Goal: Transaction & Acquisition: Purchase product/service

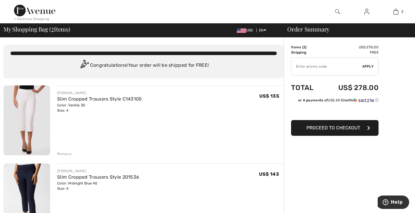
click at [338, 11] on img at bounding box center [337, 11] width 5 height 7
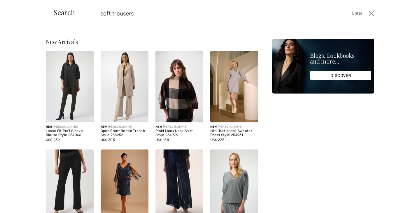
type input "soft trousers"
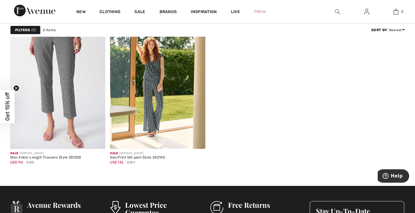
scroll to position [80, 0]
click at [65, 97] on img at bounding box center [57, 77] width 95 height 143
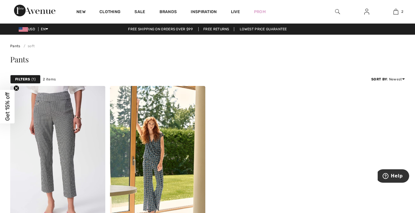
click at [337, 6] on div at bounding box center [337, 11] width 29 height 23
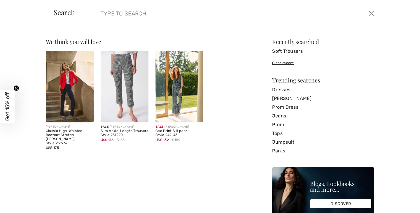
type input "f"
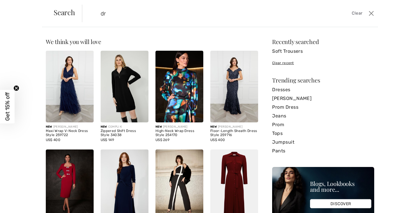
type input "d"
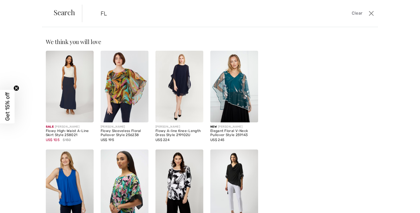
type input "F"
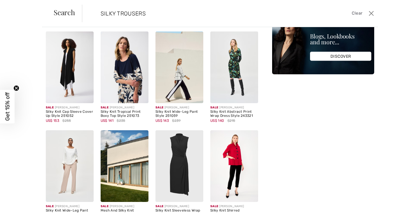
scroll to position [19, 0]
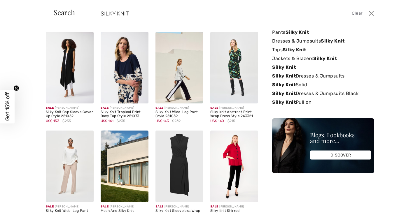
type input "SILKY KNIT"
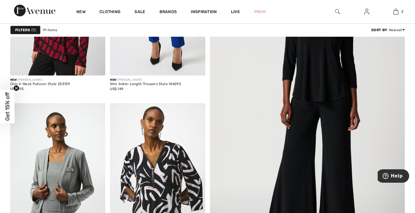
scroll to position [130, 0]
click at [177, 65] on img at bounding box center [157, 4] width 95 height 143
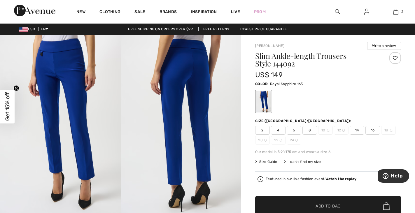
click at [210, 8] on div "Inspiration" at bounding box center [204, 11] width 40 height 23
click at [210, 15] on span "Inspiration" at bounding box center [204, 12] width 26 height 6
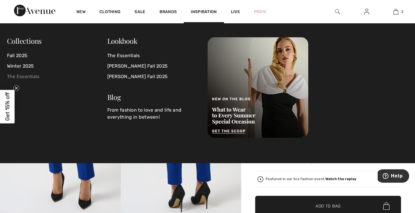
click at [35, 79] on link "The Essentials" at bounding box center [57, 77] width 100 height 11
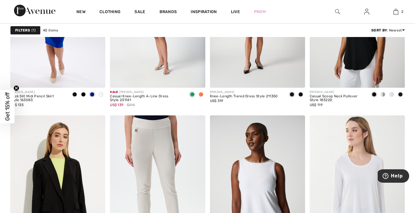
scroll to position [1255, 0]
click at [400, 11] on link "2" at bounding box center [396, 11] width 29 height 7
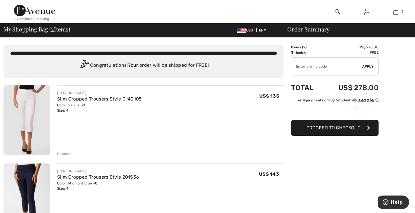
click at [340, 65] on input "TEXT" at bounding box center [327, 67] width 71 height 18
type input "1"
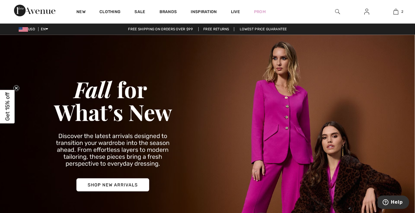
click at [8, 104] on span "Get 15% off" at bounding box center [7, 107] width 7 height 29
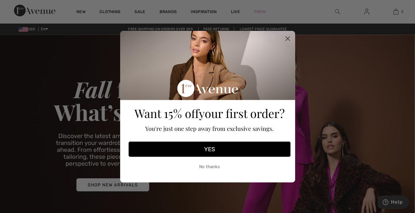
click at [203, 148] on button "YES" at bounding box center [210, 149] width 162 height 15
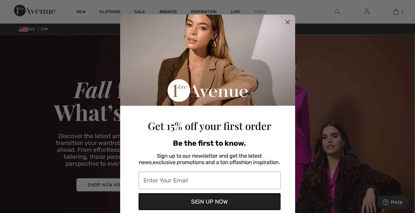
click at [203, 148] on span "Be the first to know." at bounding box center [209, 143] width 73 height 8
click at [212, 179] on input "Enter Your Email" at bounding box center [210, 181] width 142 height 18
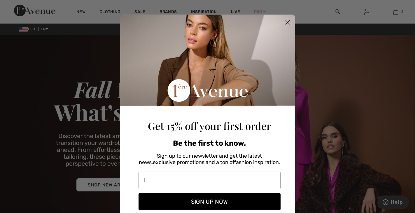
click at [242, 201] on button "SIGN UP NOW" at bounding box center [210, 202] width 142 height 17
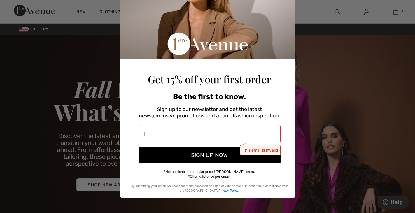
scroll to position [47, 0]
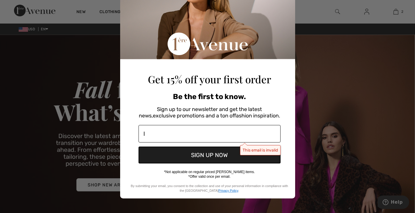
click at [200, 136] on input "l" at bounding box center [210, 134] width 142 height 18
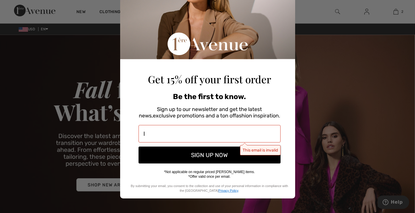
click at [260, 154] on button "SIGN UP NOW" at bounding box center [210, 155] width 142 height 17
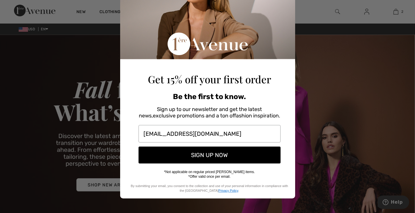
type input "[EMAIL_ADDRESS][DOMAIN_NAME]"
click at [243, 154] on button "SIGN UP NOW" at bounding box center [210, 155] width 142 height 17
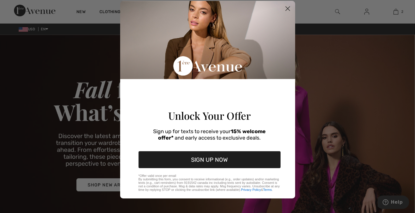
scroll to position [39, 0]
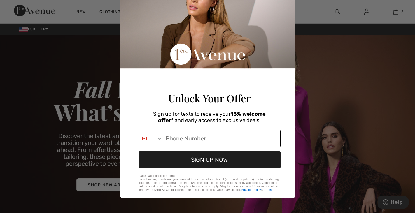
click at [142, 136] on img "Canada" at bounding box center [144, 138] width 5 height 5
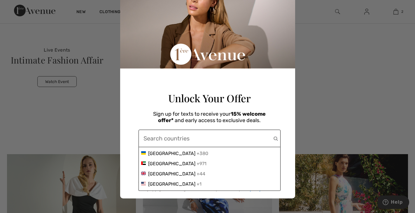
scroll to position [2246, 0]
click at [168, 184] on span "United States" at bounding box center [171, 185] width 47 height 6
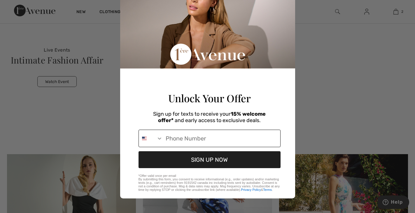
click at [204, 135] on input "Phone Number" at bounding box center [222, 138] width 118 height 17
type input "518-653-9088"
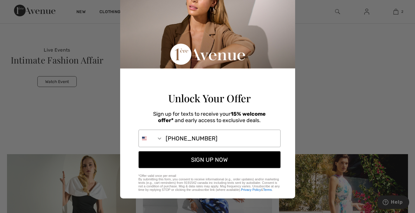
click at [245, 160] on button "SIGN UP NOW" at bounding box center [210, 159] width 142 height 17
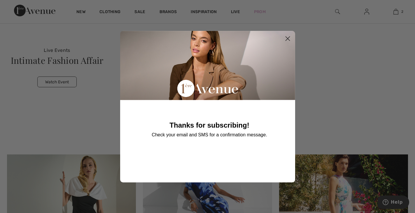
scroll to position [1725, 0]
click at [287, 39] on icon "Close dialog" at bounding box center [288, 38] width 4 height 4
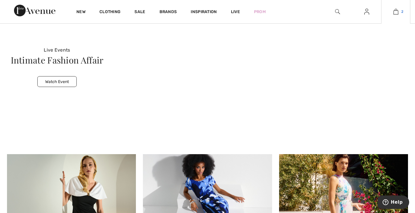
click at [402, 12] on span "2" at bounding box center [403, 11] width 2 height 5
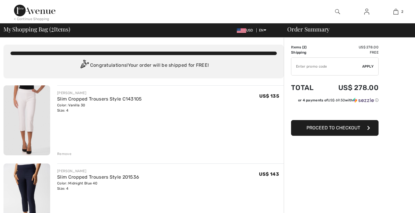
click at [328, 66] on input "TEXT" at bounding box center [327, 67] width 71 height 18
type input "F"
drag, startPoint x: 328, startPoint y: 66, endPoint x: 203, endPoint y: 148, distance: 148.6
click at [203, 148] on div "JOSEPH RIBKOFF Slim Cropped Trousers Style C143105 Color: Vanilla 30 Size: 4 Fi…" at bounding box center [170, 121] width 227 height 71
click at [325, 68] on input "TEXT" at bounding box center [327, 67] width 71 height 18
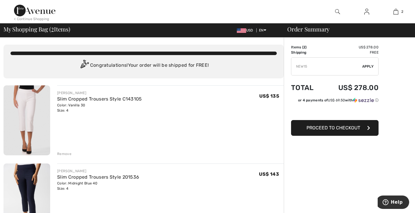
type input "NEW15"
click at [351, 131] on button "Proceed to Checkout" at bounding box center [335, 128] width 88 height 16
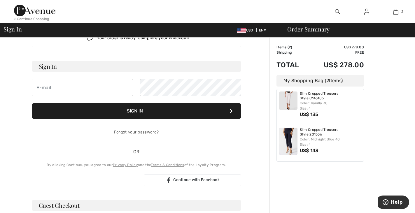
scroll to position [24, 0]
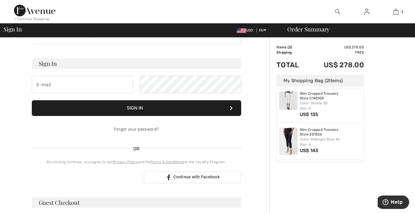
click at [368, 15] on img at bounding box center [367, 11] width 5 height 7
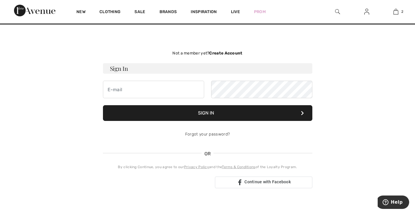
scroll to position [9, 0]
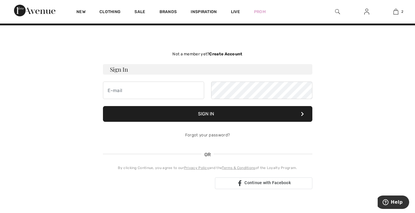
click at [232, 54] on strong "Create Account" at bounding box center [225, 54] width 33 height 5
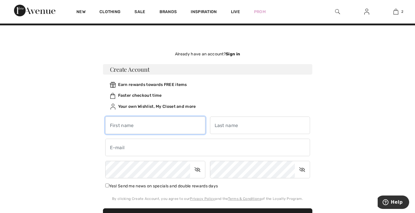
click at [165, 128] on input "text" at bounding box center [155, 126] width 100 height 18
type input "[PERSON_NAME]"
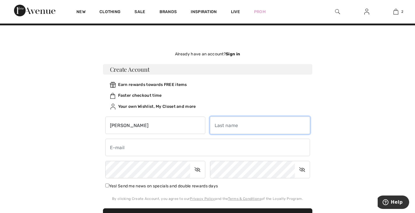
type input "[PERSON_NAME]"
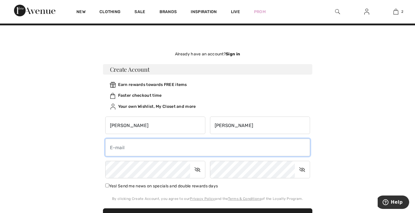
click at [159, 149] on input "email" at bounding box center [207, 148] width 205 height 18
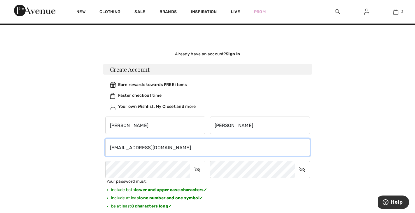
click at [203, 148] on input "[EMAIL_ADDRESS][DOMAIN_NAME]" at bounding box center [207, 148] width 205 height 18
type input "[EMAIL_ADDRESS][DOMAIN_NAME]"
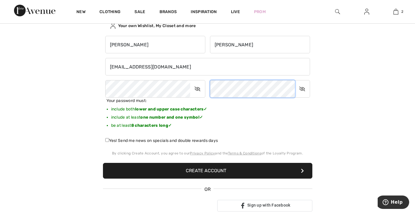
scroll to position [91, 0]
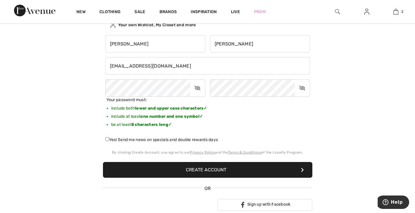
click at [240, 171] on button "Create Account" at bounding box center [208, 170] width 210 height 16
click at [201, 167] on button "Create Account" at bounding box center [208, 170] width 210 height 16
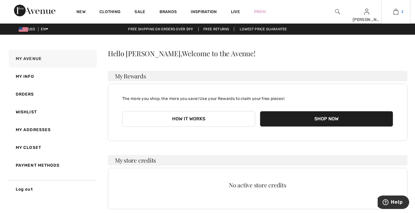
click at [404, 11] on link "2" at bounding box center [396, 11] width 29 height 7
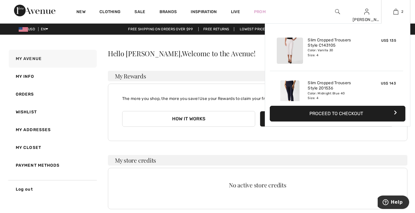
click at [361, 114] on button "Proceed to Checkout" at bounding box center [338, 114] width 136 height 16
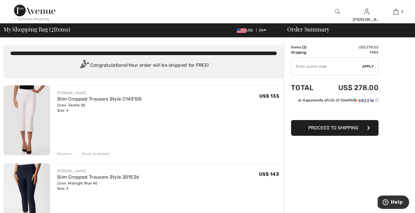
click at [324, 66] on input "TEXT" at bounding box center [327, 67] width 71 height 18
type input "F"
type input "NEW15"
click at [369, 62] on div "✔ Apply Remove" at bounding box center [335, 66] width 88 height 18
click at [367, 65] on span "Apply" at bounding box center [368, 66] width 12 height 5
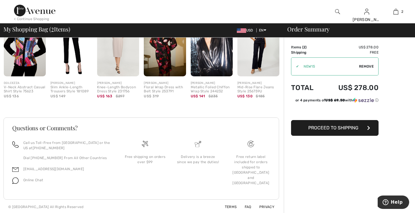
scroll to position [255, 0]
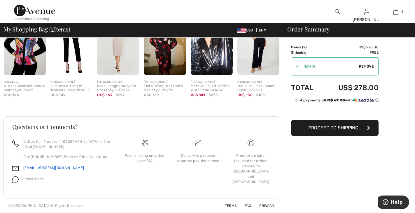
click at [50, 168] on link "[EMAIL_ADDRESS][DOMAIN_NAME]" at bounding box center [53, 168] width 61 height 4
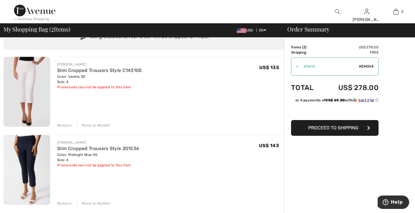
scroll to position [28, 0]
click at [369, 66] on span "Remove" at bounding box center [366, 66] width 15 height 5
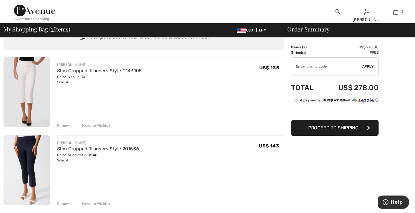
click at [315, 66] on input "TEXT" at bounding box center [327, 67] width 71 height 18
type input "NEW10"
click at [371, 66] on span "Apply" at bounding box center [368, 66] width 12 height 5
